Goal: Information Seeking & Learning: Learn about a topic

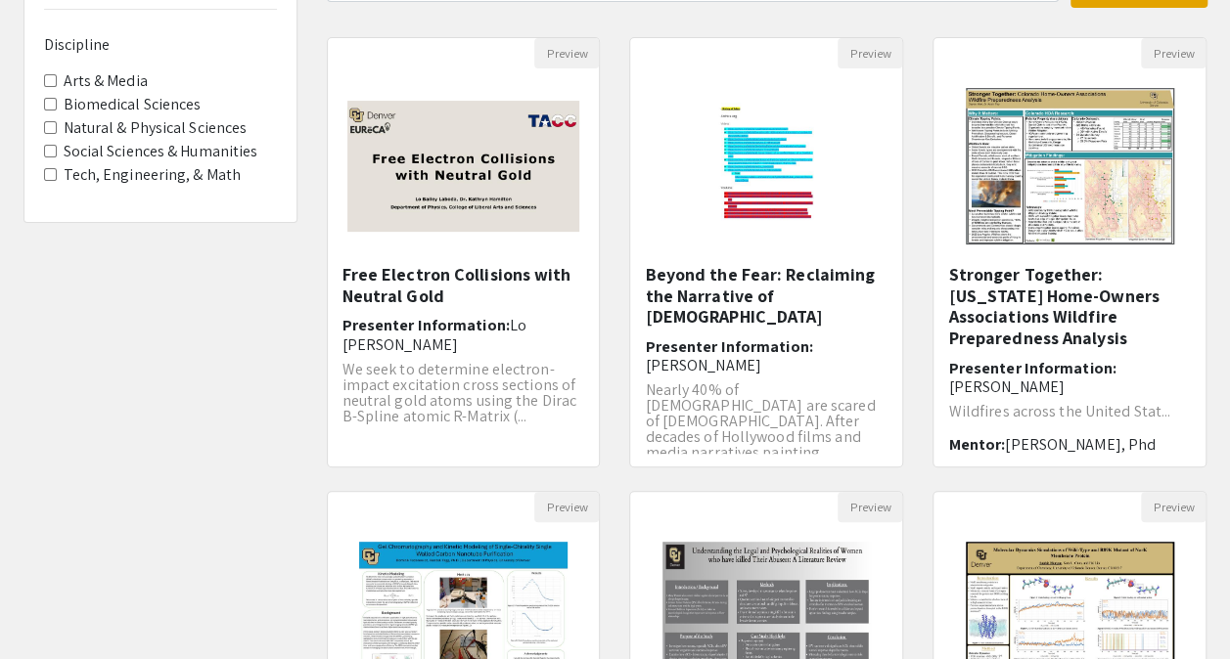
scroll to position [210, 0]
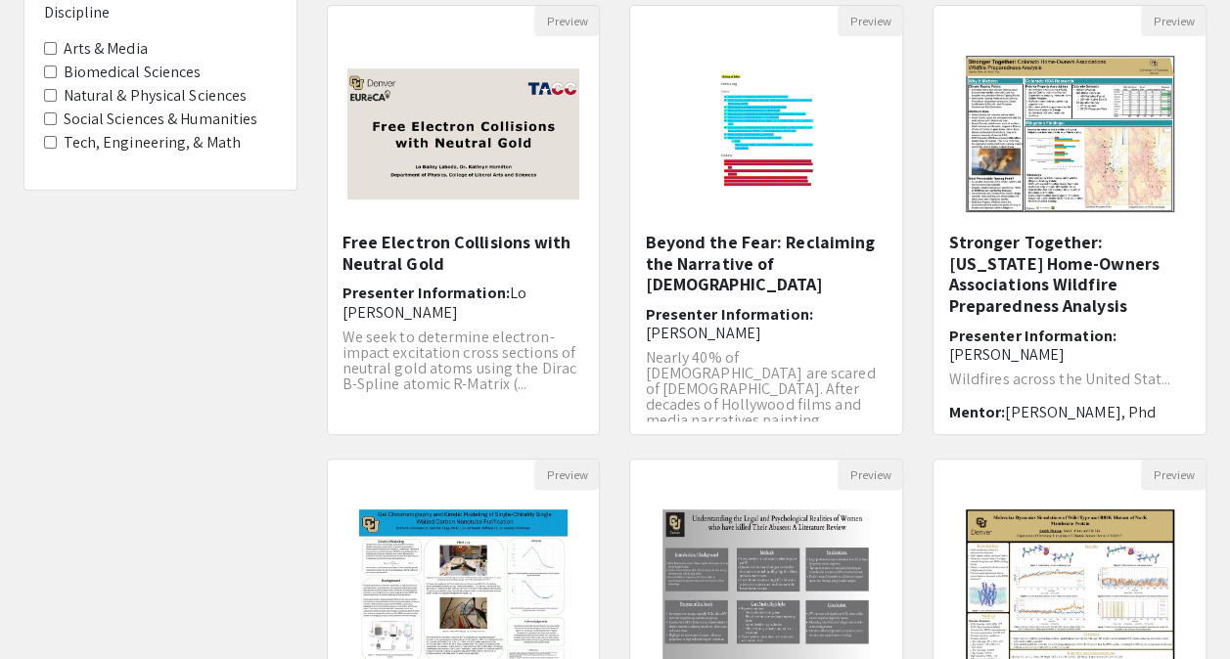
click at [167, 145] on label "Tech, Engineering, & Math" at bounding box center [153, 142] width 178 height 23
click at [57, 145] on Math "Tech, Engineering, & Math" at bounding box center [50, 142] width 13 height 13
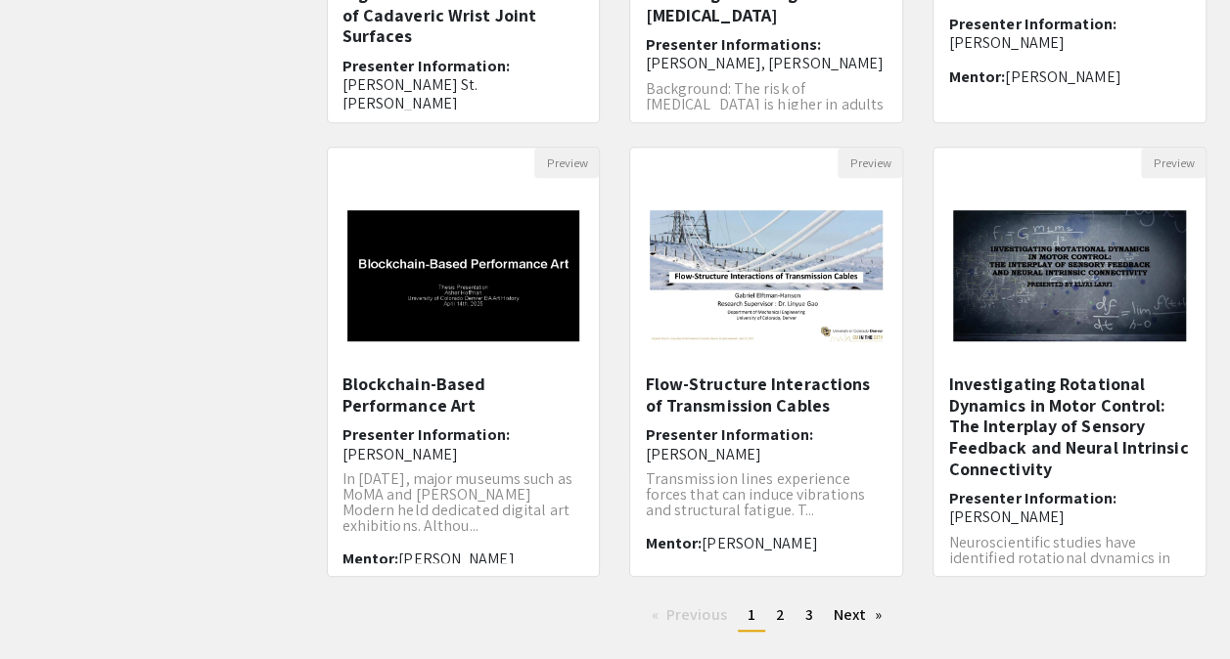
scroll to position [548, 0]
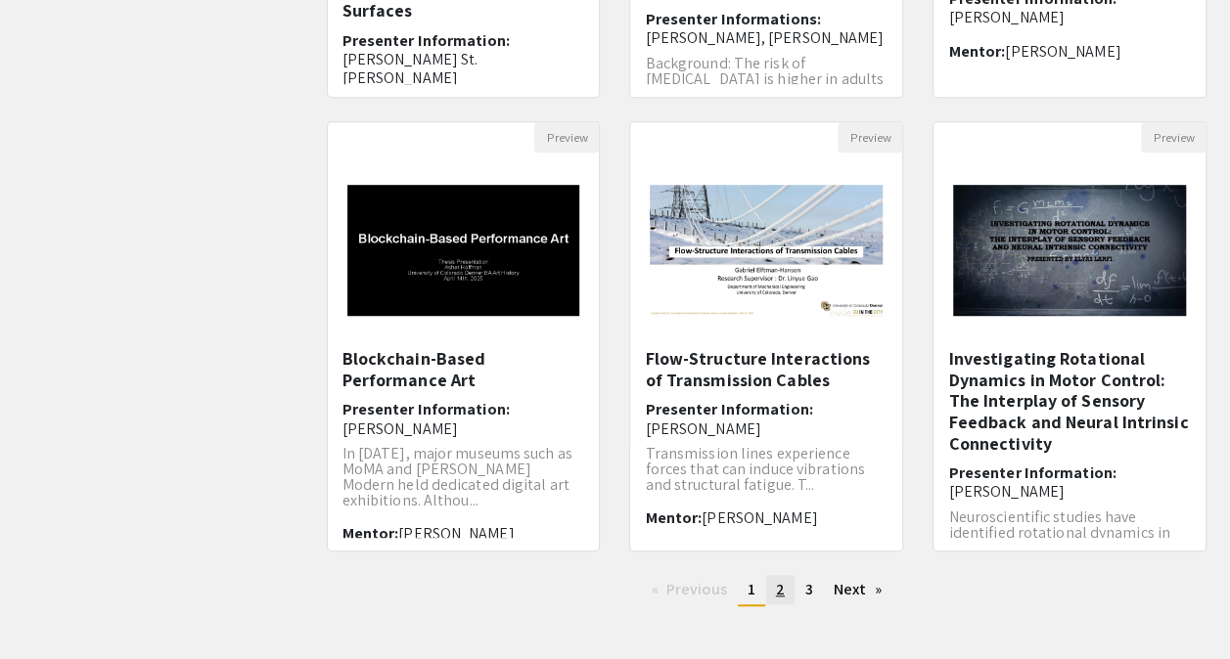
click at [774, 577] on link "page 2" at bounding box center [780, 589] width 28 height 29
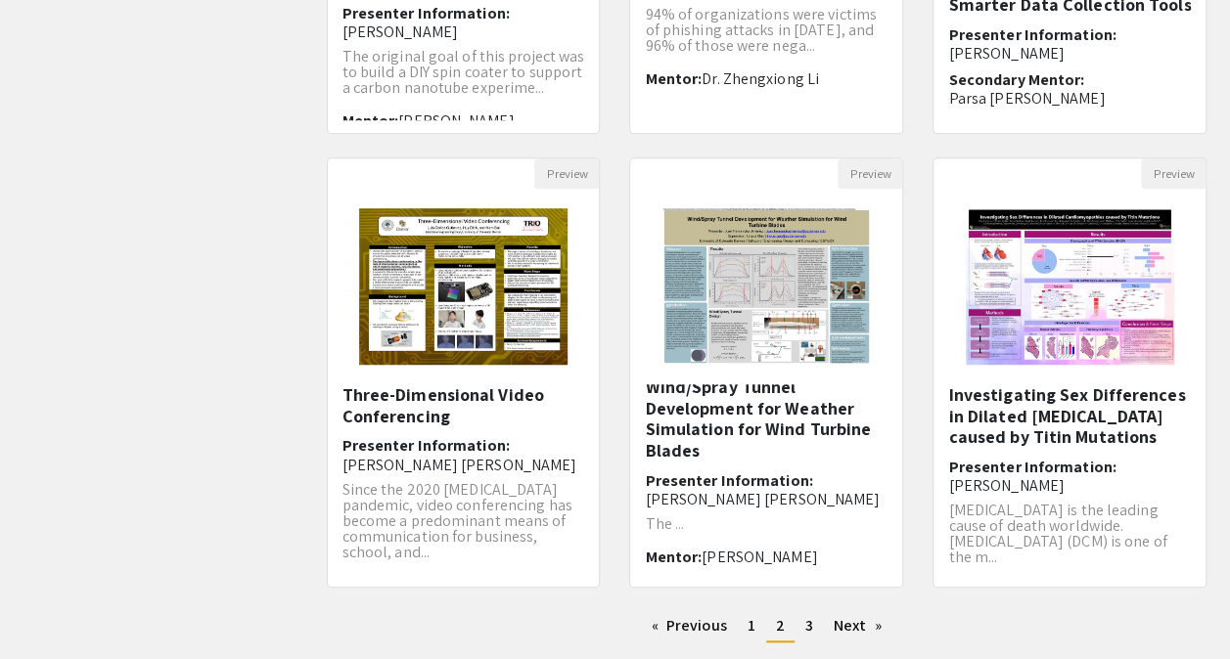
scroll to position [513, 0]
click at [810, 633] on span "3" at bounding box center [809, 624] width 8 height 21
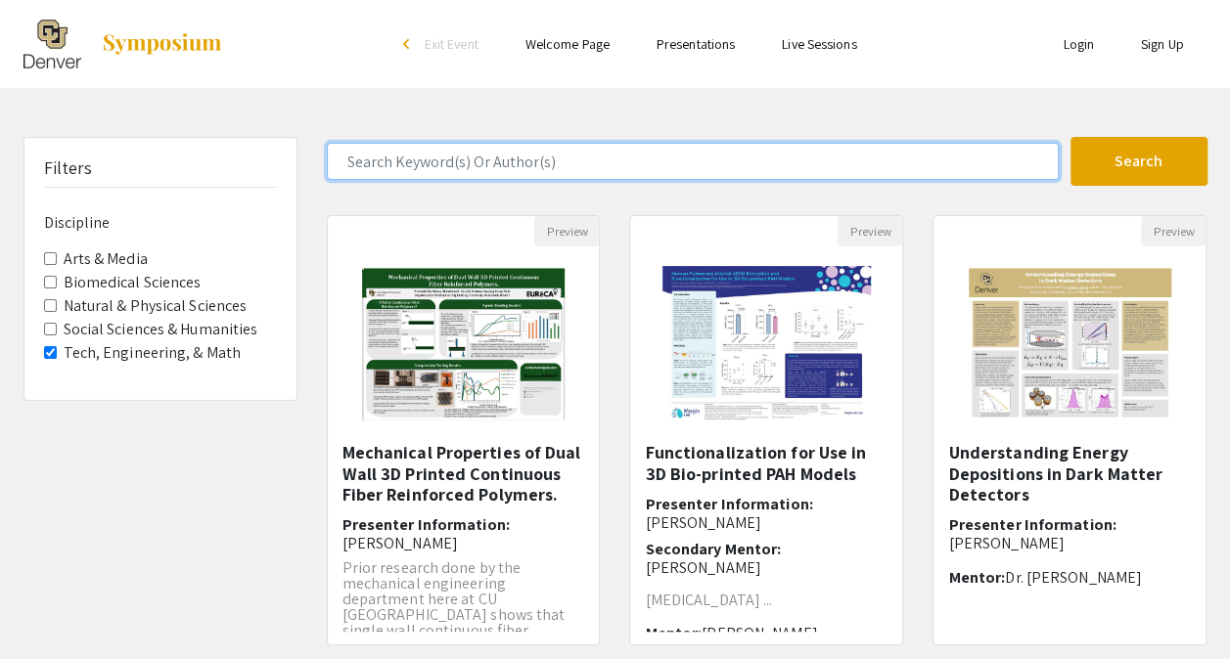
click at [601, 167] on input "Search Keyword(s) Or Author(s)" at bounding box center [693, 161] width 732 height 37
type input "satellite"
click at [1070, 137] on button "Search" at bounding box center [1138, 161] width 137 height 49
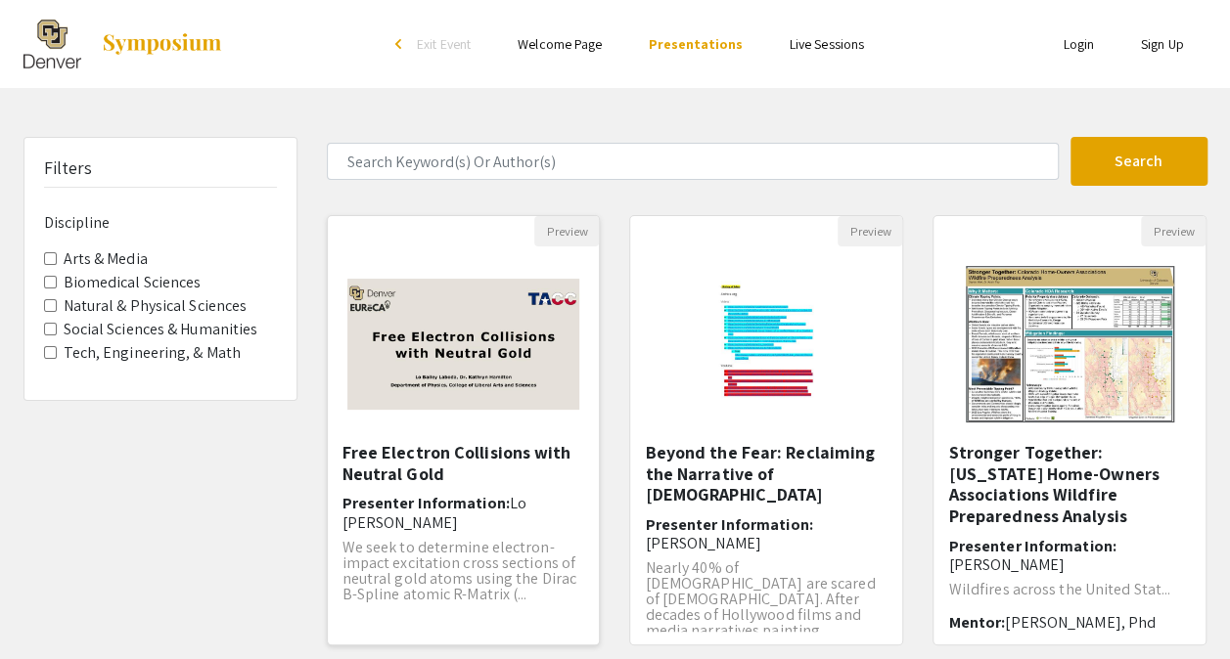
click at [506, 454] on h5 "Free Electron Collisions with Neutral Gold" at bounding box center [463, 463] width 243 height 42
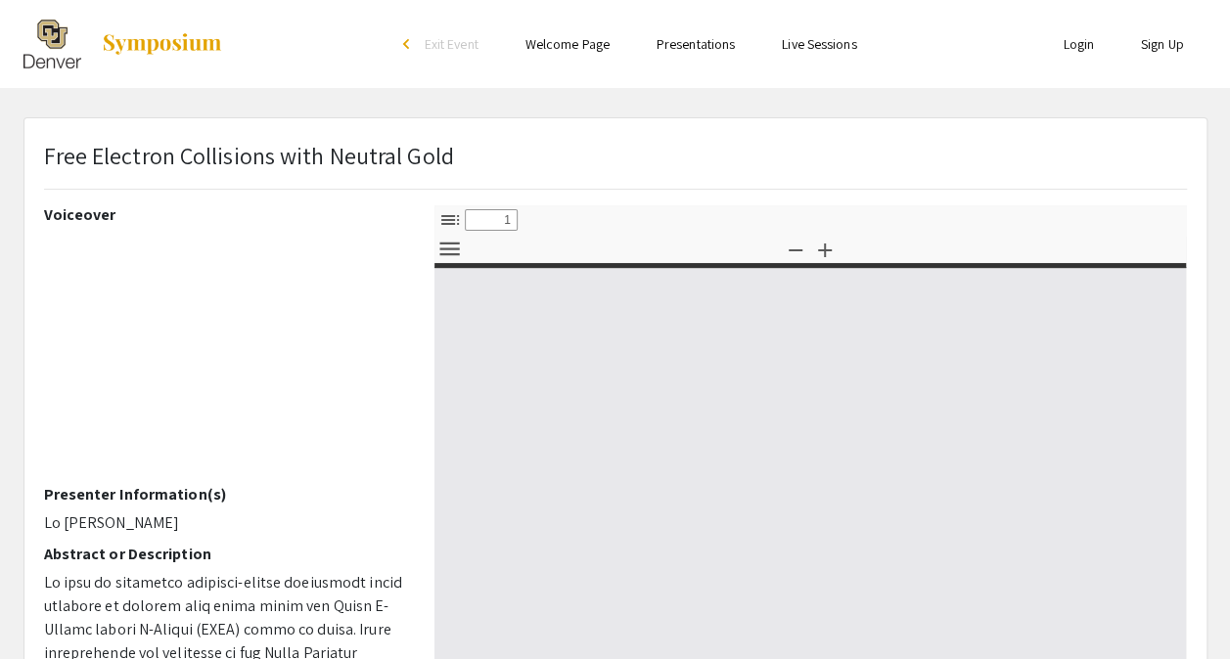
select select "custom"
type input "0"
select select "custom"
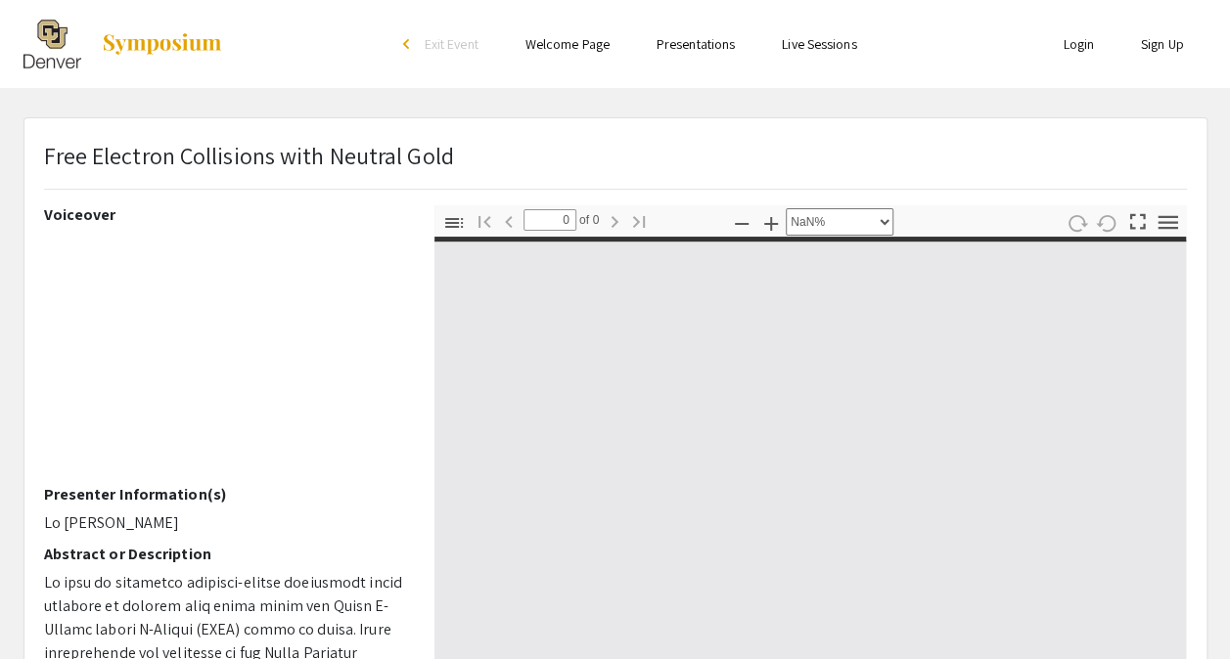
type input "1"
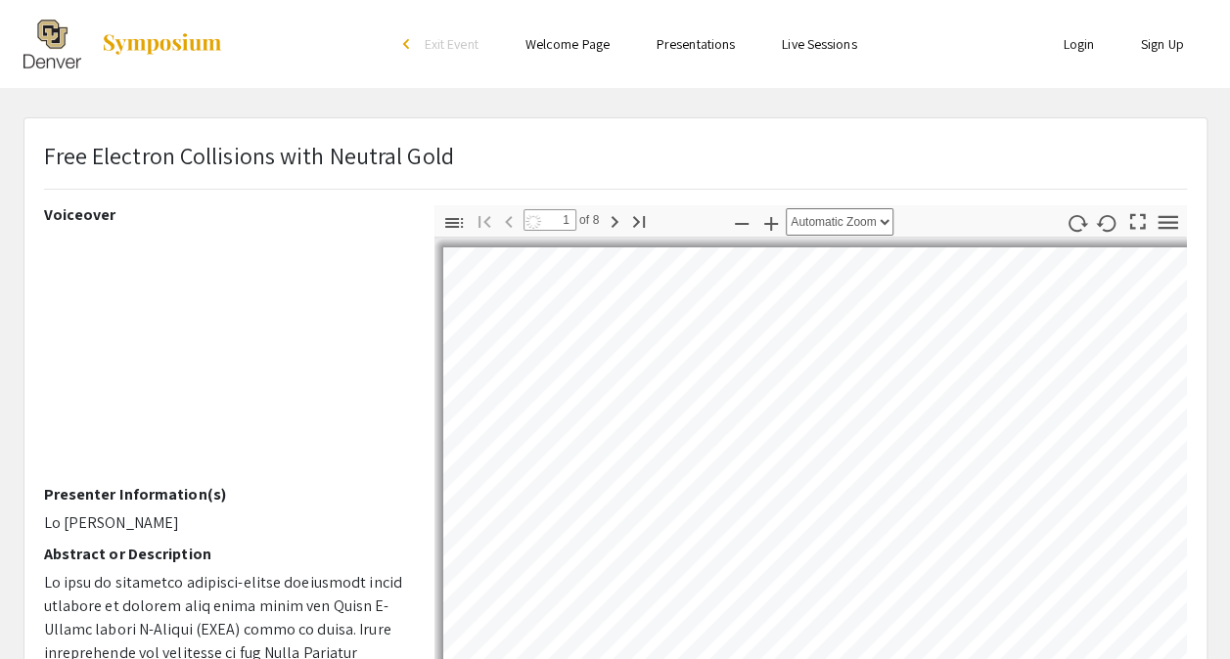
select select "auto"
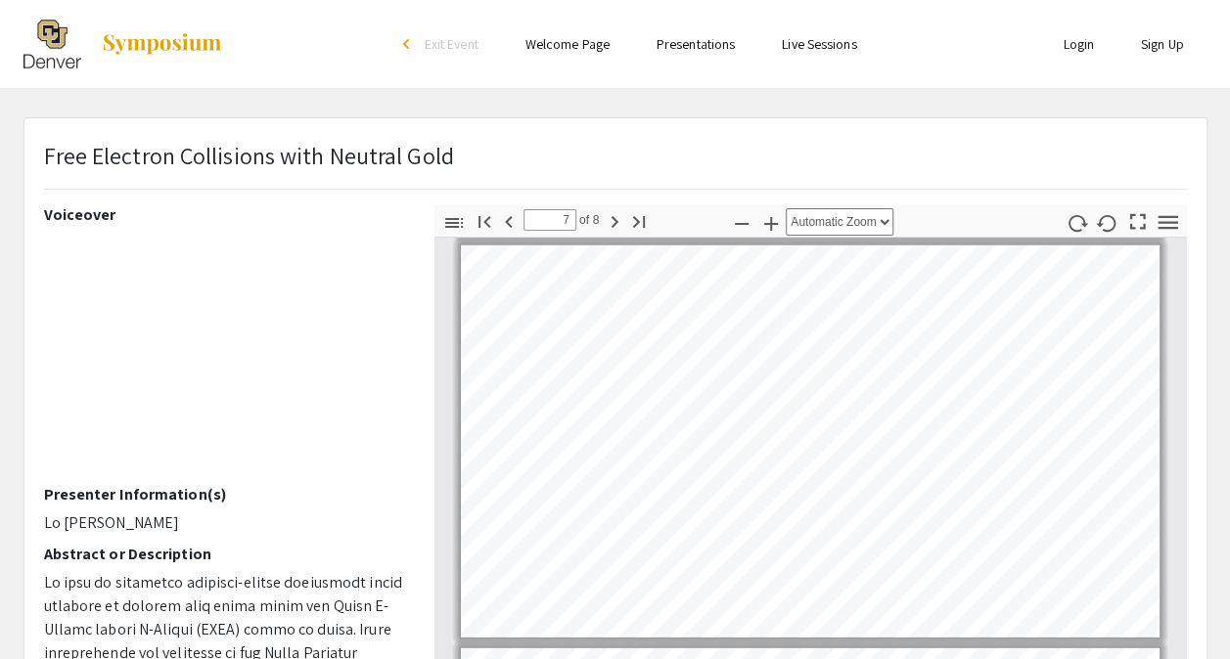
type input "8"
